Goal: Task Accomplishment & Management: Use online tool/utility

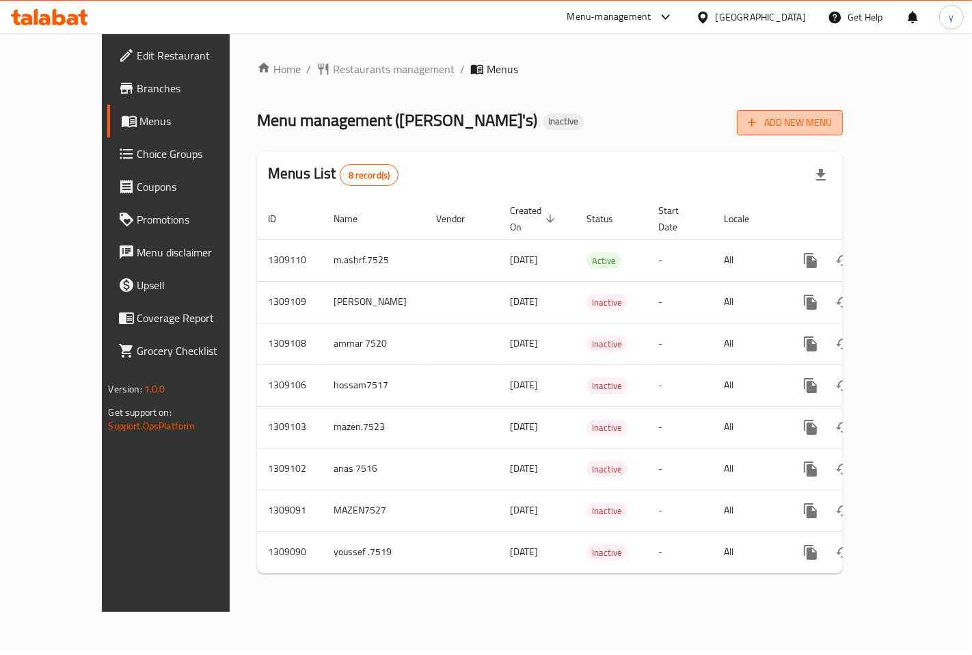
click at [832, 124] on span "Add New Menu" at bounding box center [790, 122] width 84 height 17
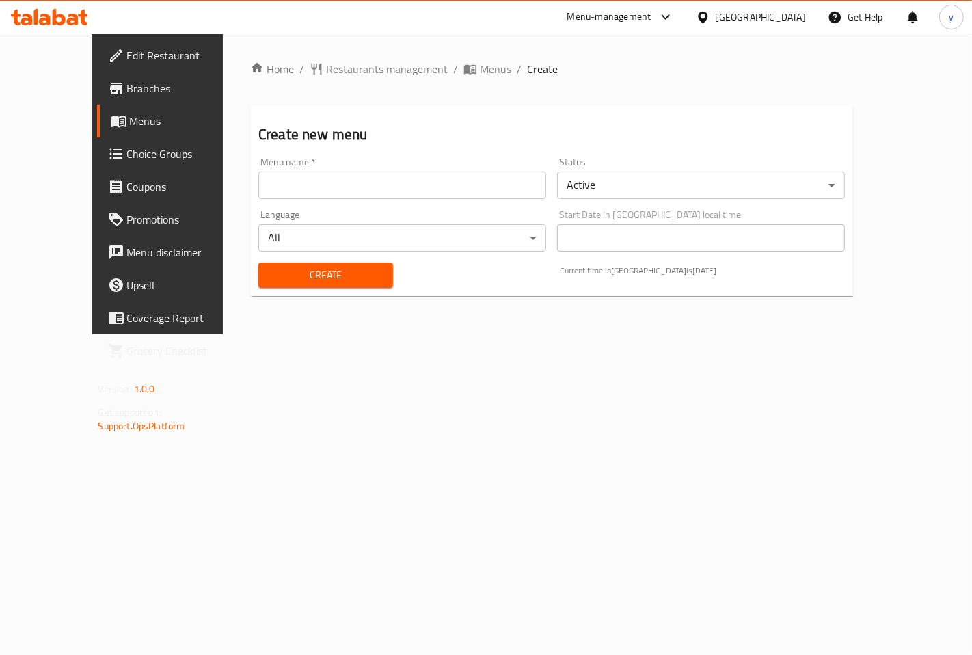
click at [312, 174] on input "text" at bounding box center [402, 185] width 288 height 27
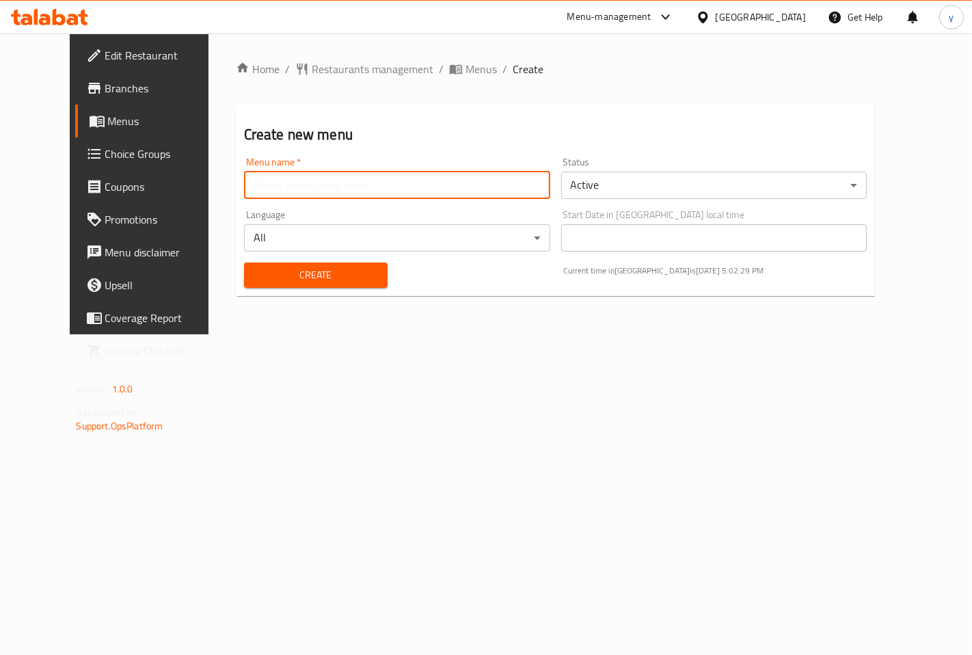
type input "youssef7518"
click at [332, 277] on span "Create" at bounding box center [316, 275] width 122 height 17
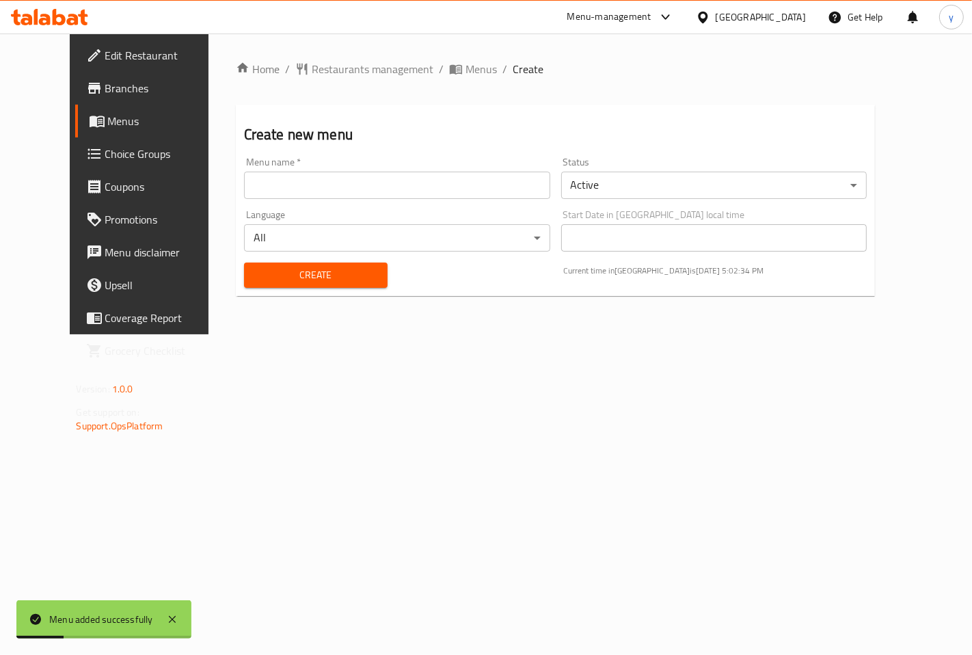
click at [108, 126] on span "Menus" at bounding box center [164, 121] width 113 height 16
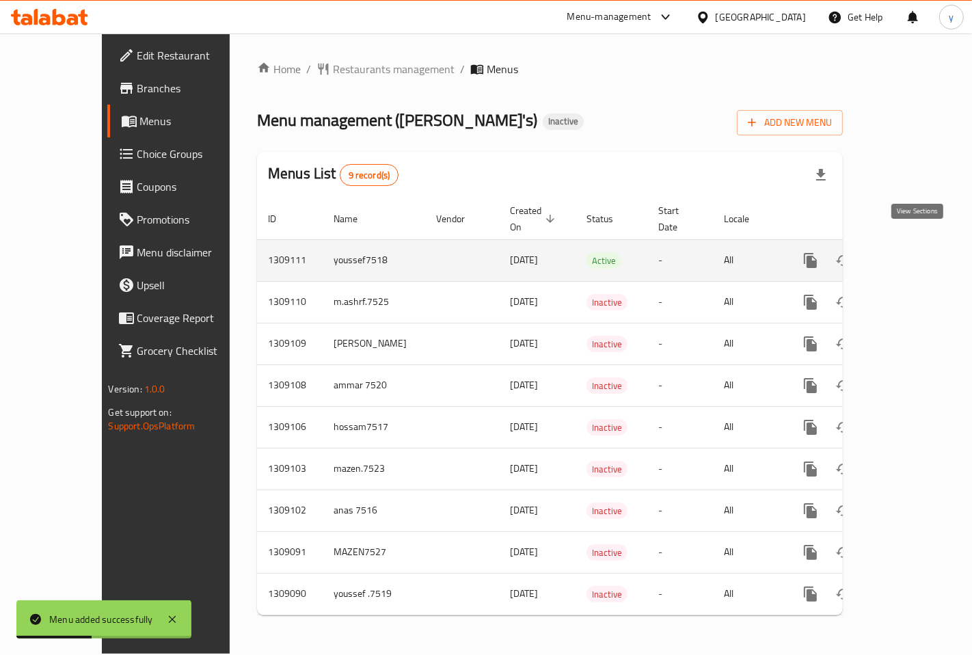
click at [914, 252] on icon "enhanced table" at bounding box center [909, 260] width 16 height 16
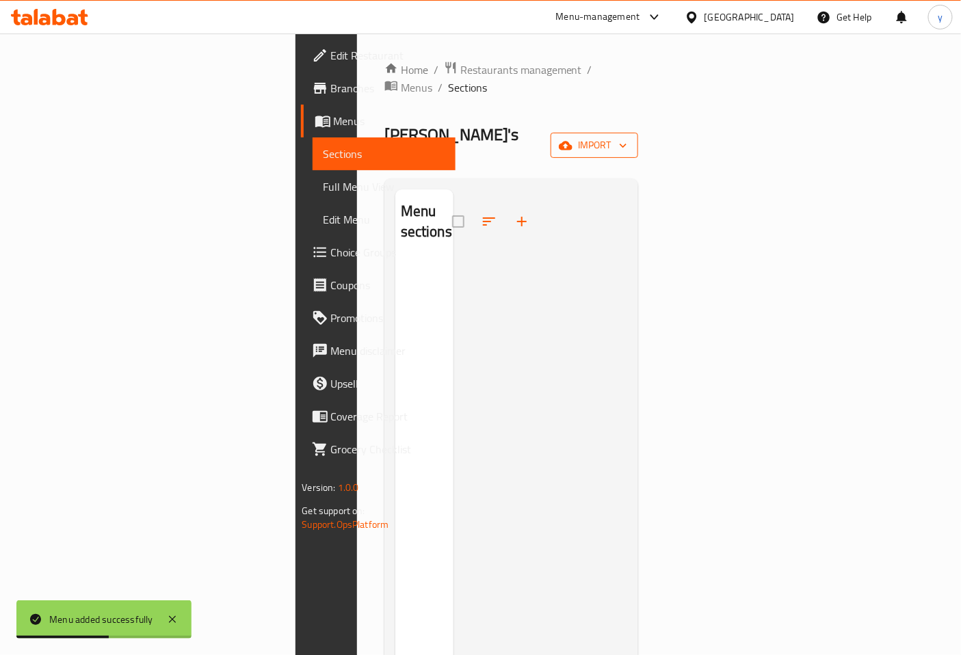
click at [638, 133] on button "import" at bounding box center [594, 145] width 88 height 25
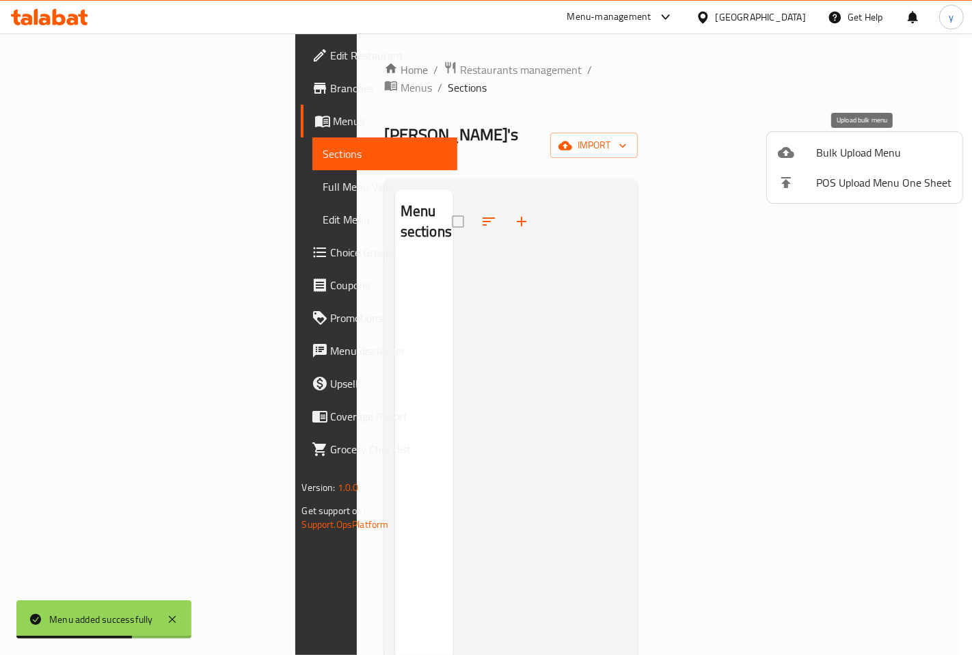
click at [875, 148] on span "Bulk Upload Menu" at bounding box center [883, 152] width 135 height 16
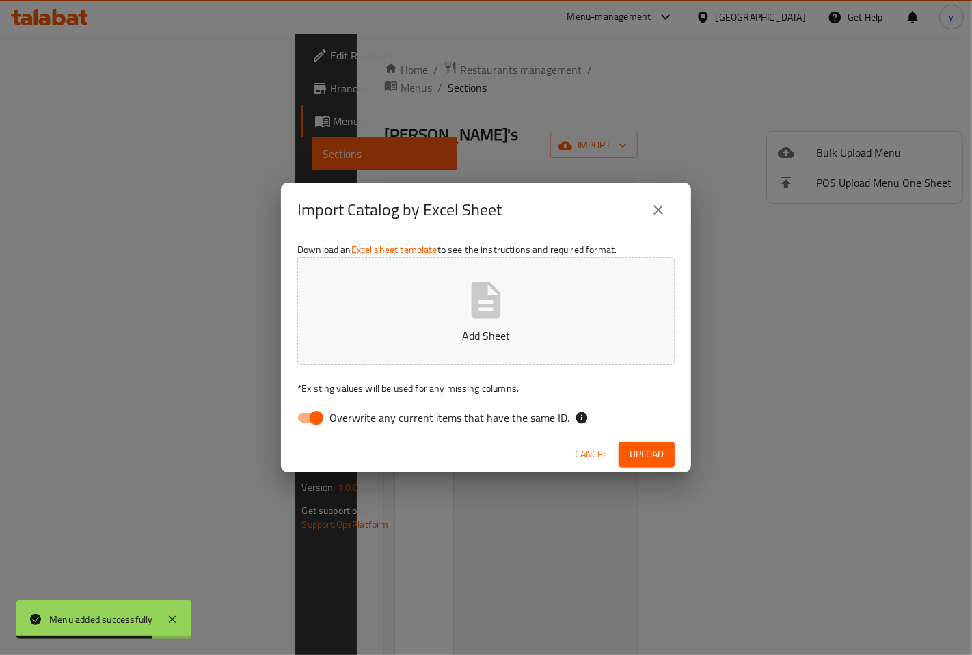
click at [323, 408] on input "Overwrite any current items that have the same ID." at bounding box center [317, 418] width 78 height 26
checkbox input "false"
click at [405, 328] on p "Add Sheet" at bounding box center [486, 336] width 335 height 16
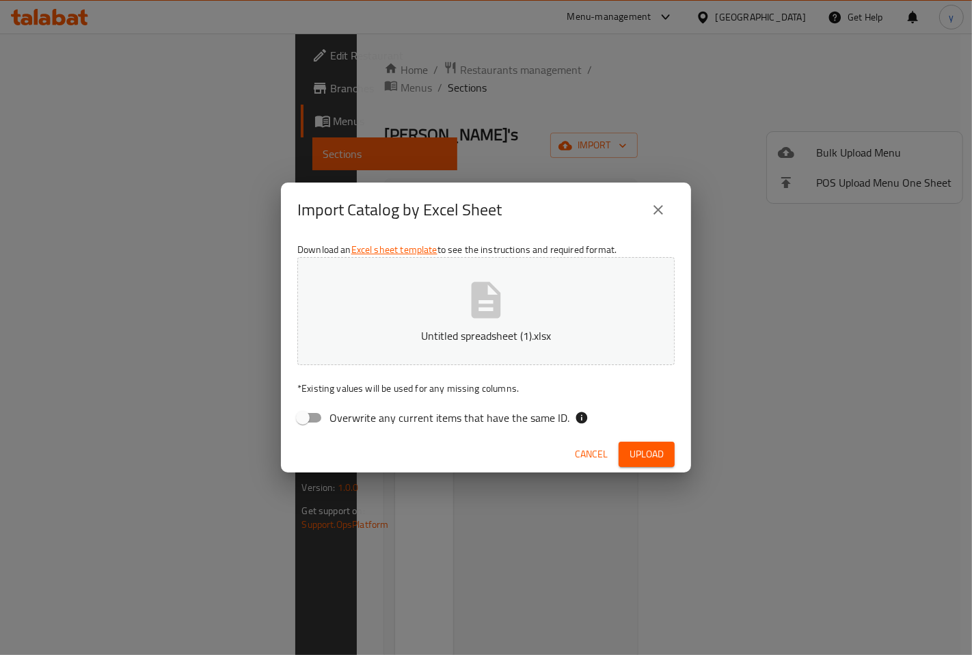
click at [661, 455] on span "Upload" at bounding box center [647, 454] width 34 height 17
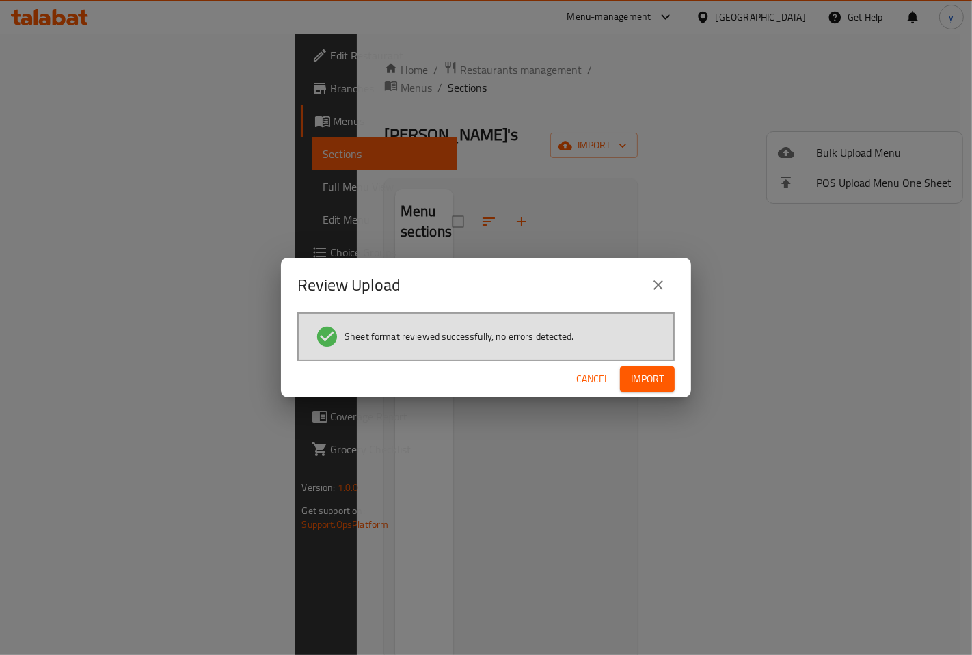
click at [661, 381] on span "Import" at bounding box center [647, 379] width 33 height 17
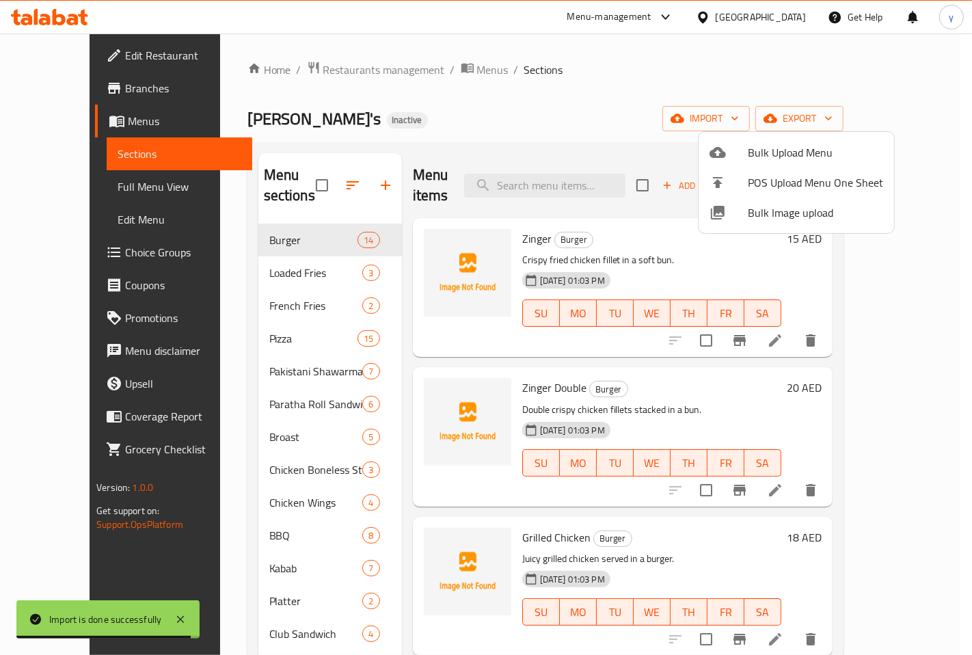
click at [55, 187] on div at bounding box center [486, 327] width 972 height 655
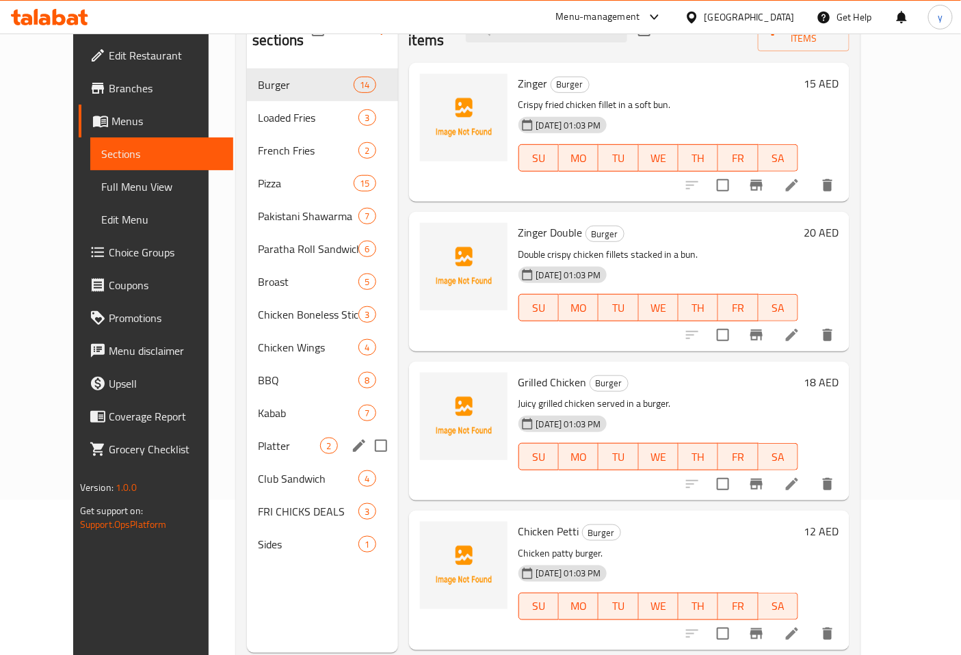
scroll to position [191, 0]
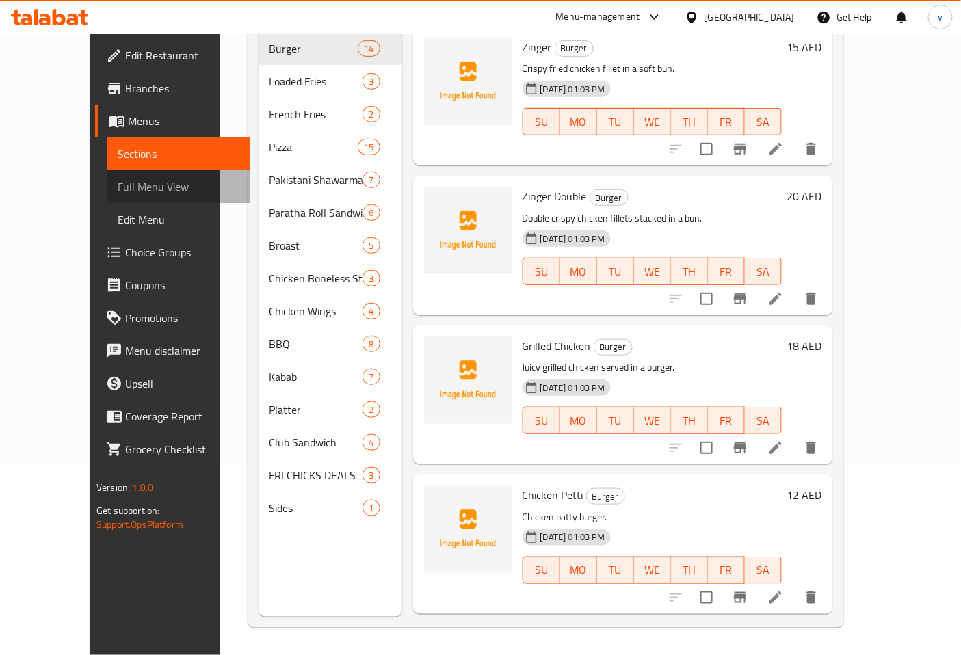
click at [118, 180] on span "Full Menu View" at bounding box center [179, 186] width 122 height 16
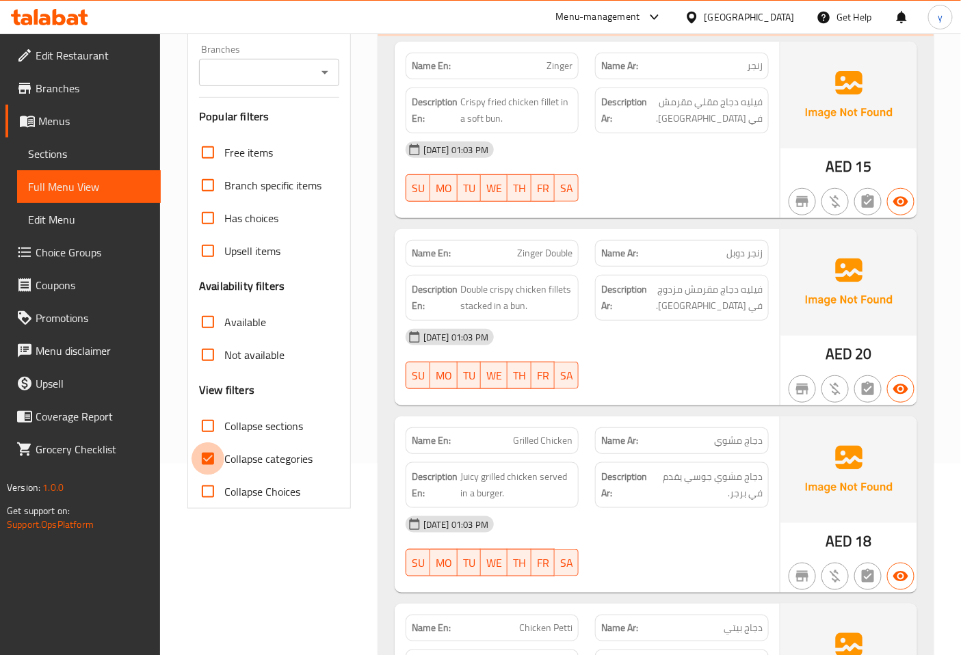
click at [206, 464] on input "Collapse categories" at bounding box center [207, 458] width 33 height 33
checkbox input "false"
